Goal: Book appointment/travel/reservation

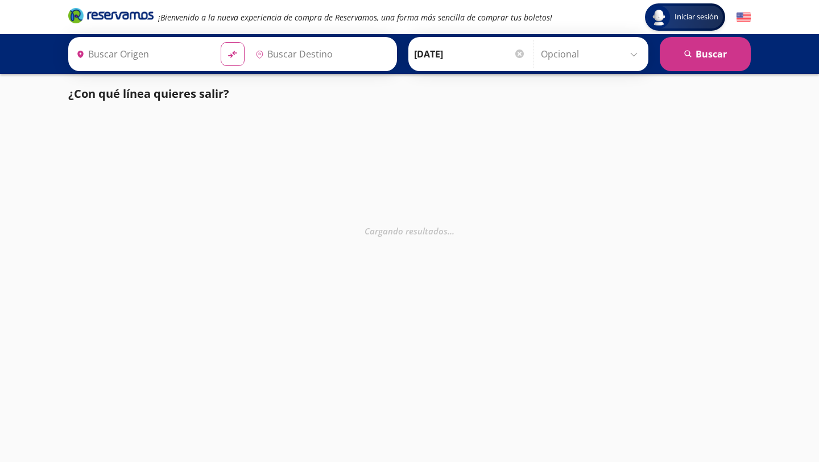
type input "Apatzingán, [GEOGRAPHIC_DATA]"
type input "[GEOGRAPHIC_DATA], [GEOGRAPHIC_DATA]"
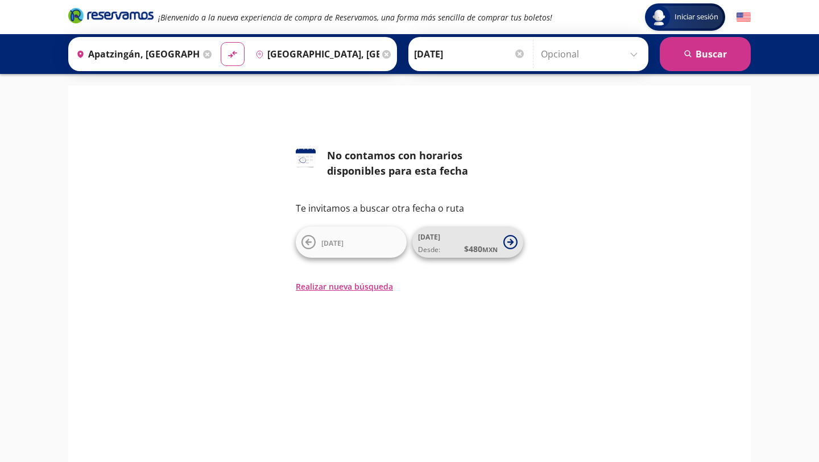
click at [512, 243] on icon at bounding box center [510, 242] width 14 height 14
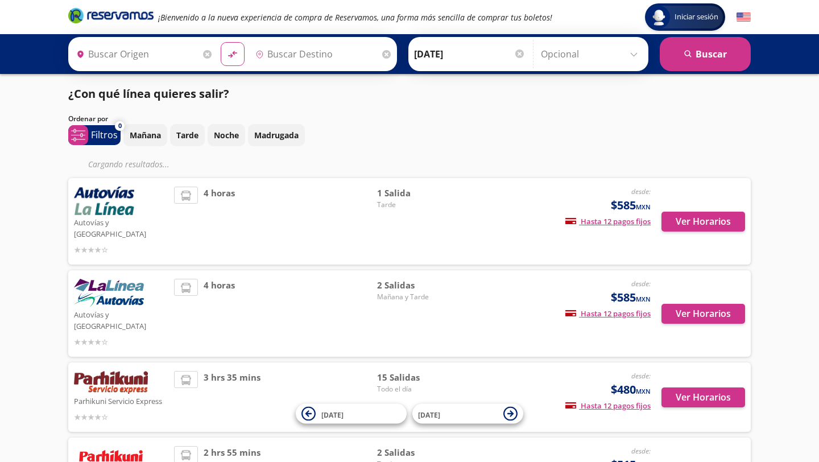
type input "Apatzingán, [GEOGRAPHIC_DATA]"
type input "[GEOGRAPHIC_DATA], [GEOGRAPHIC_DATA]"
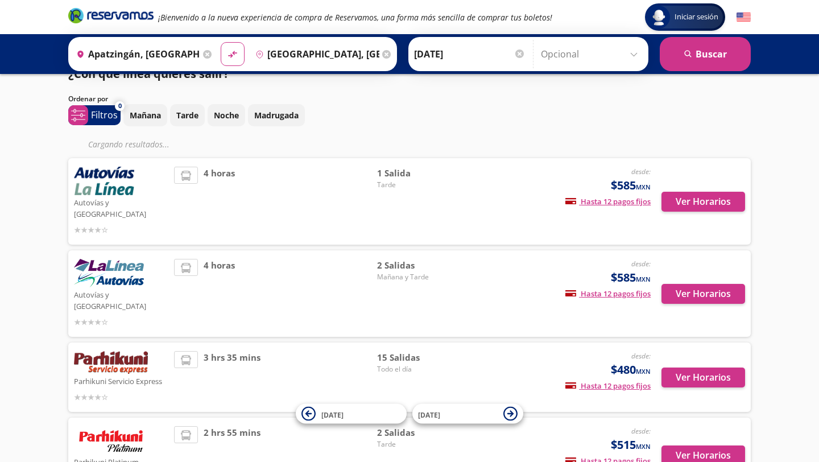
scroll to position [22, 0]
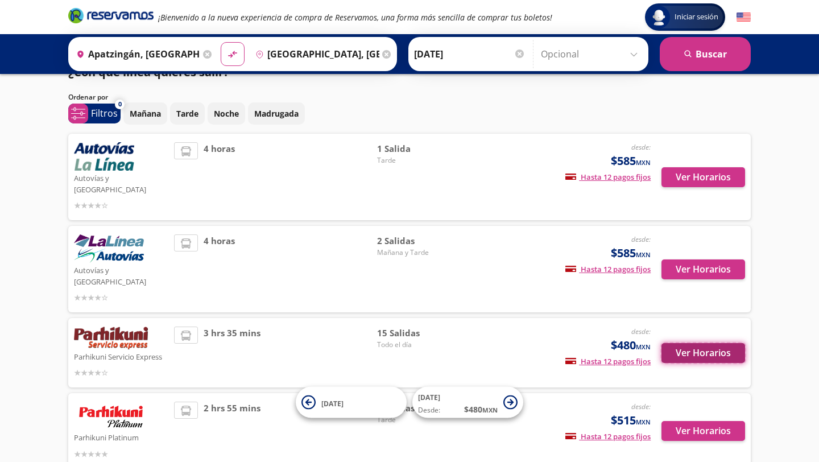
click at [685, 343] on button "Ver Horarios" at bounding box center [703, 353] width 84 height 20
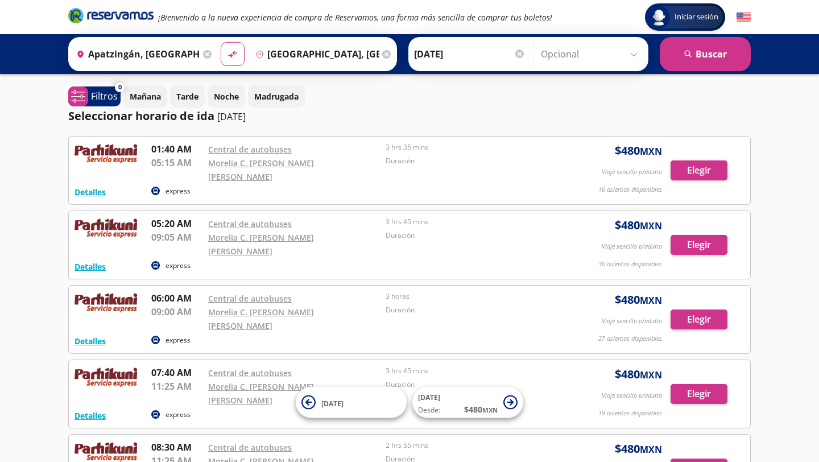
click at [400, 185] on div "express" at bounding box center [353, 192] width 405 height 14
click at [99, 186] on button "Detalles" at bounding box center [89, 192] width 31 height 12
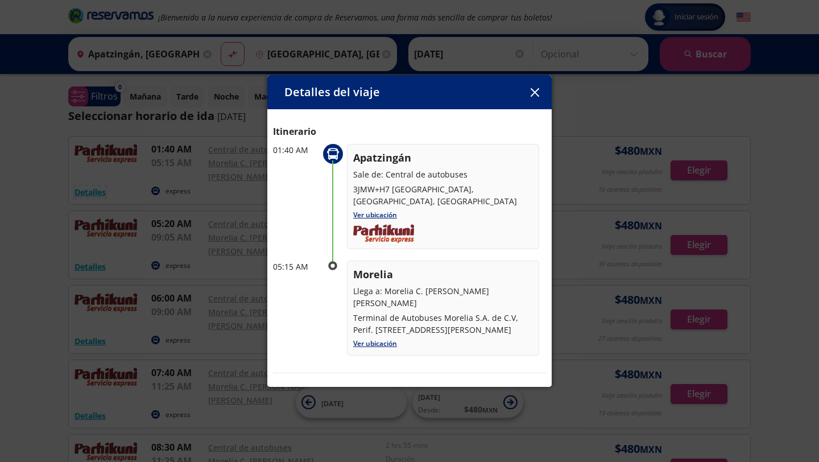
scroll to position [32, 0]
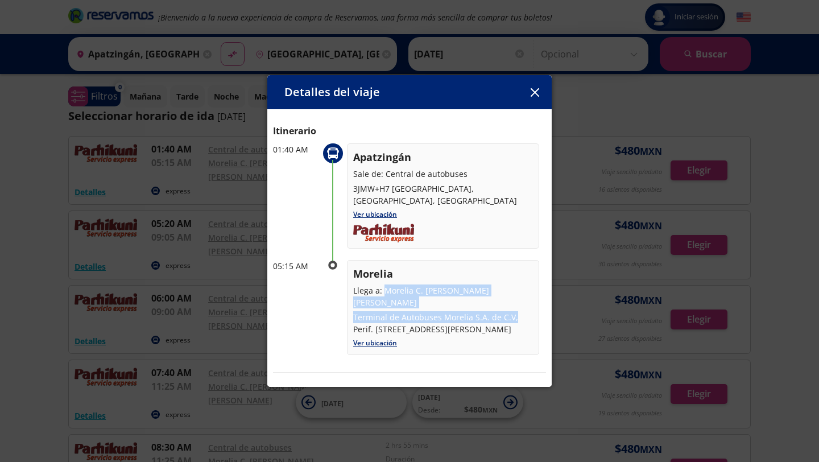
drag, startPoint x: 382, startPoint y: 280, endPoint x: 515, endPoint y: 289, distance: 133.4
click at [515, 289] on div "Morelia Llega a: Morelia C. [PERSON_NAME] [PERSON_NAME] Terminal de Autobuses M…" at bounding box center [443, 300] width 180 height 69
copy div "Morelia C. [PERSON_NAME] [PERSON_NAME] Terminal de Autobuses Morelia S.A. de C.…"
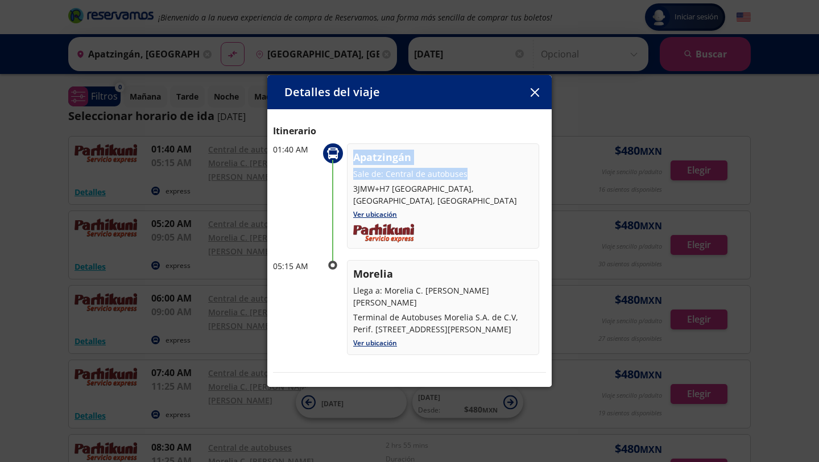
drag, startPoint x: 354, startPoint y: 160, endPoint x: 467, endPoint y: 175, distance: 113.5
click at [467, 175] on div "Apatzingán Sale de: Central de autobuses 3JMW+H7 [GEOGRAPHIC_DATA], [GEOGRAPHIC…" at bounding box center [443, 178] width 180 height 57
click at [467, 175] on p "Sale de: Central de autobuses" at bounding box center [443, 174] width 180 height 12
drag, startPoint x: 351, startPoint y: 155, endPoint x: 433, endPoint y: 159, distance: 81.4
click at [433, 159] on div "Apatzingán Sale de: Central de autobuses 3JMW+H7 [GEOGRAPHIC_DATA], [GEOGRAPHIC…" at bounding box center [443, 195] width 192 height 105
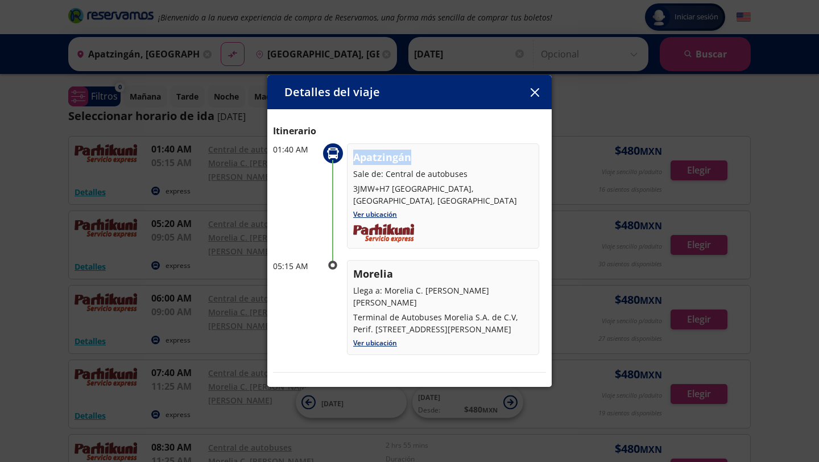
copy p "Apatzingán"
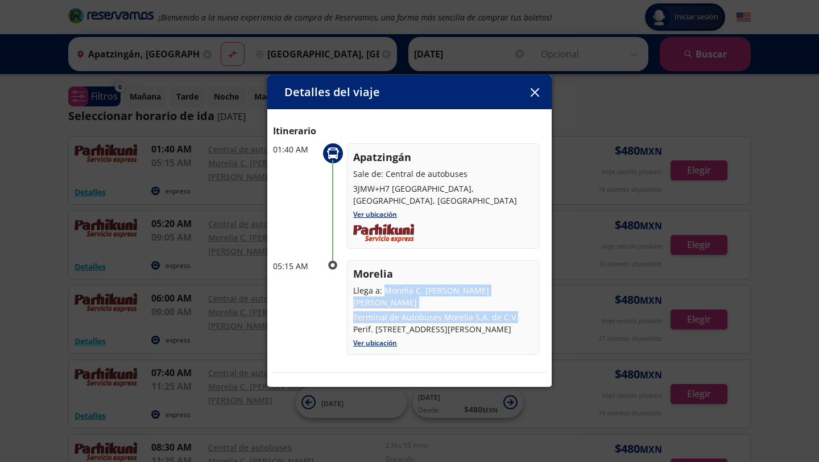
drag, startPoint x: 382, startPoint y: 279, endPoint x: 522, endPoint y: 288, distance: 140.2
click at [522, 288] on div "Morelia Llega a: Morelia C. [PERSON_NAME] [PERSON_NAME] Terminal de Autobuses M…" at bounding box center [443, 300] width 180 height 69
copy div "Morelia C. [PERSON_NAME] [PERSON_NAME] Terminal de Autobuses Morelia S.A. de C.…"
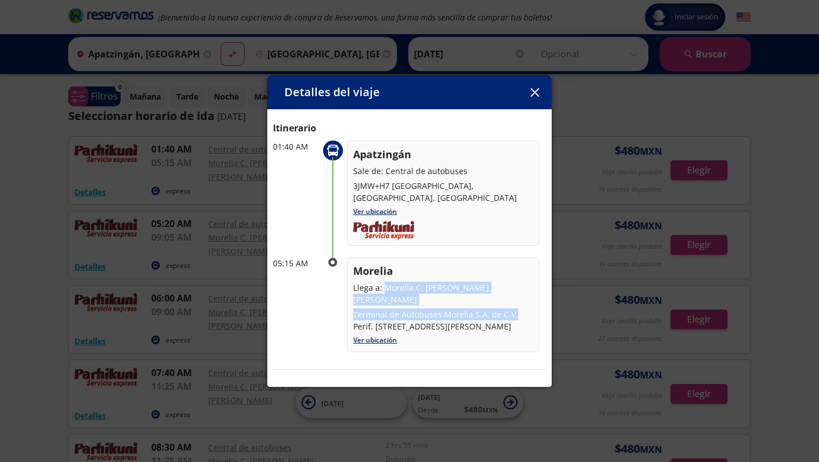
scroll to position [38, 0]
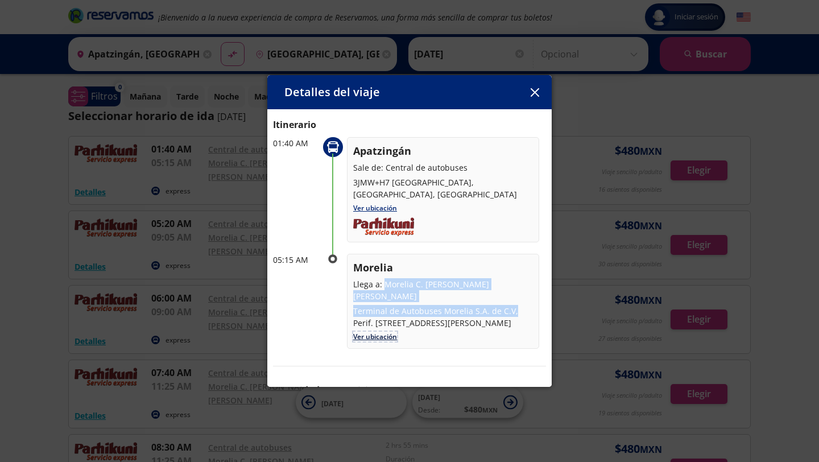
click at [376, 331] on link "Ver ubicación" at bounding box center [375, 336] width 44 height 10
